Goal: Transaction & Acquisition: Purchase product/service

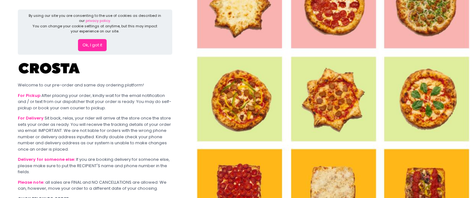
scroll to position [60, 0]
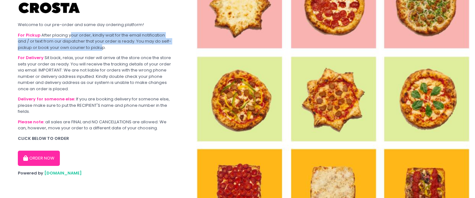
drag, startPoint x: 70, startPoint y: 36, endPoint x: 112, endPoint y: 49, distance: 44.6
click at [101, 50] on div "For Pickup After placing your order, kindly wait for the email notification and…" at bounding box center [95, 41] width 154 height 19
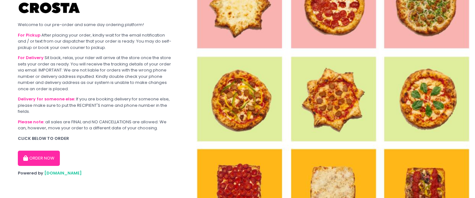
click at [112, 49] on div "For Pickup After placing your order, kindly wait for the email notification and…" at bounding box center [95, 41] width 154 height 19
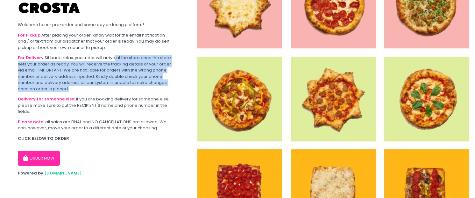
drag, startPoint x: 113, startPoint y: 56, endPoint x: 122, endPoint y: 89, distance: 33.9
click at [122, 89] on div "For Delivery Sit back, relax, your rider will arrive at the store once the stor…" at bounding box center [95, 73] width 154 height 37
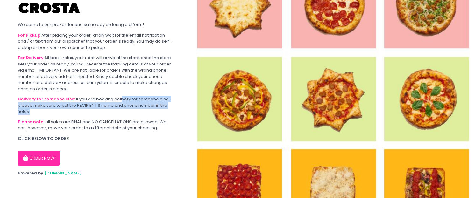
drag, startPoint x: 119, startPoint y: 100, endPoint x: 120, endPoint y: 110, distance: 9.9
click at [120, 110] on div "Delivery for someone else: If you are booking delivery for someone else, please…" at bounding box center [95, 105] width 154 height 19
drag, startPoint x: 87, startPoint y: 106, endPoint x: 89, endPoint y: 110, distance: 4.0
click at [89, 110] on div "Delivery for someone else: If you are booking delivery for someone else, please…" at bounding box center [95, 105] width 154 height 19
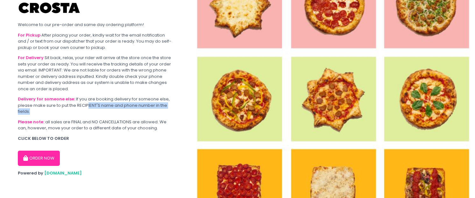
click at [89, 110] on div "Delivery for someone else: If you are booking delivery for someone else, please…" at bounding box center [95, 105] width 154 height 19
drag, startPoint x: 109, startPoint y: 100, endPoint x: 110, endPoint y: 111, distance: 10.9
click at [110, 111] on div "Delivery for someone else: If you are booking delivery for someone else, please…" at bounding box center [95, 105] width 154 height 19
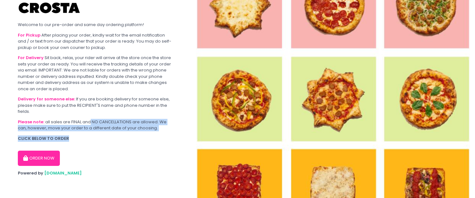
drag, startPoint x: 89, startPoint y: 122, endPoint x: 96, endPoint y: 133, distance: 13.3
click at [96, 133] on section "By using our site you are consenting to the use of cookies as described in our …" at bounding box center [95, 69] width 190 height 259
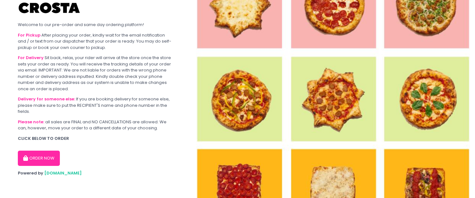
click at [42, 160] on button "ORDER NOW" at bounding box center [39, 158] width 42 height 15
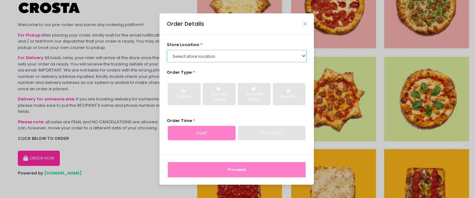
click at [200, 56] on select "Select store location [PERSON_NAME] Pizza - [PERSON_NAME] Pizza - [GEOGRAPHIC_D…" at bounding box center [237, 56] width 140 height 12
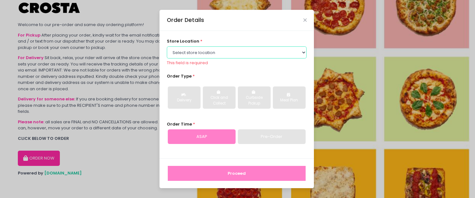
click at [247, 50] on select "Select store location [PERSON_NAME] Pizza - [PERSON_NAME] Pizza - [GEOGRAPHIC_D…" at bounding box center [237, 52] width 140 height 12
click at [233, 48] on select "Select store location [PERSON_NAME] Pizza - [PERSON_NAME] Pizza - [GEOGRAPHIC_D…" at bounding box center [237, 52] width 140 height 12
drag, startPoint x: 210, startPoint y: 50, endPoint x: 221, endPoint y: 57, distance: 13.1
click at [210, 50] on select "Select store location [PERSON_NAME] Pizza - [PERSON_NAME] Pizza - [GEOGRAPHIC_D…" at bounding box center [237, 52] width 140 height 12
select select "5fabb2e53664a8677beaeb89"
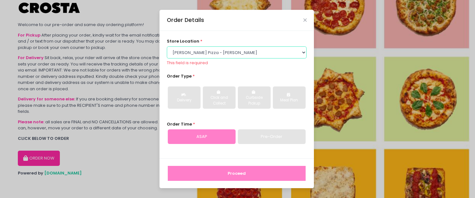
click at [167, 46] on select "Select store location [PERSON_NAME] Pizza - [PERSON_NAME] Pizza - [GEOGRAPHIC_D…" at bounding box center [237, 52] width 140 height 12
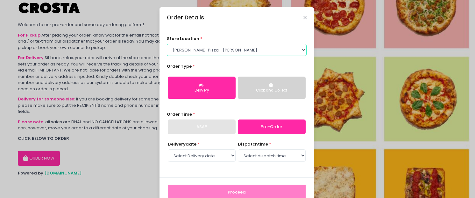
scroll to position [16, 0]
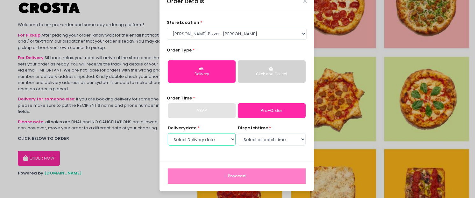
click at [214, 142] on select "Select Delivery date [DATE] [DATE] [DATE] [DATE] [DATE] [DATE]" at bounding box center [202, 139] width 68 height 12
select select "[DATE]"
click at [168, 133] on select "Select Delivery date [DATE] [DATE] [DATE] [DATE] [DATE] [DATE]" at bounding box center [202, 139] width 68 height 12
click at [273, 132] on div "dispatch time * Select dispatch time 12:00 PM - 12:30 PM 12:30 PM - 01:00 PM 01…" at bounding box center [272, 136] width 68 height 22
click at [276, 135] on select "Select dispatch time 12:00 PM - 12:30 PM 12:30 PM - 01:00 PM 01:00 PM - 01:30 P…" at bounding box center [272, 139] width 68 height 12
